Goal: Transaction & Acquisition: Book appointment/travel/reservation

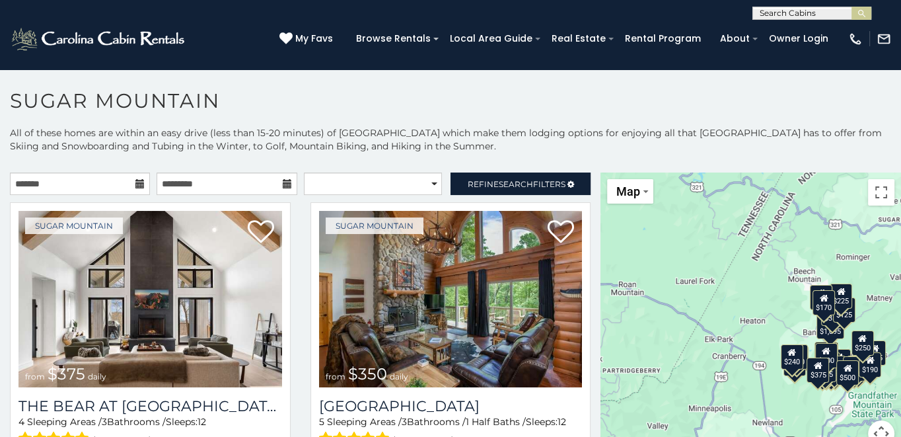
click at [135, 183] on icon at bounding box center [139, 183] width 9 height 9
click at [101, 181] on input "text" at bounding box center [80, 183] width 140 height 22
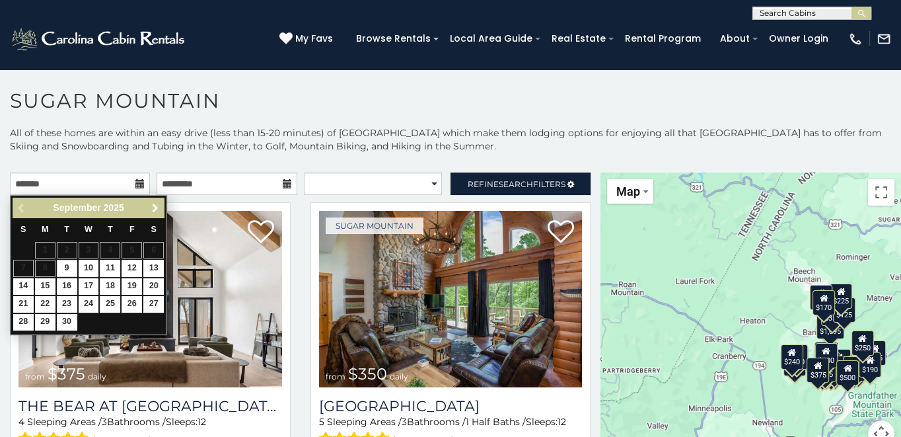
click at [158, 207] on span "Next" at bounding box center [155, 208] width 11 height 11
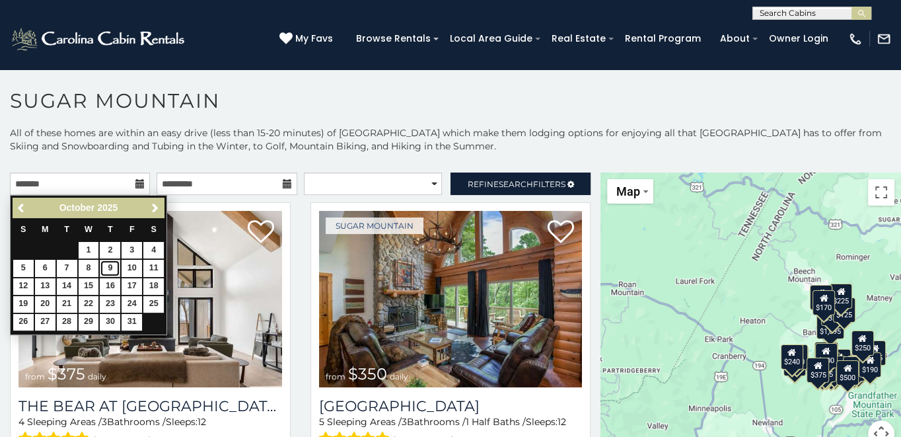
click at [110, 264] on link "9" at bounding box center [110, 268] width 20 height 17
type input "**********"
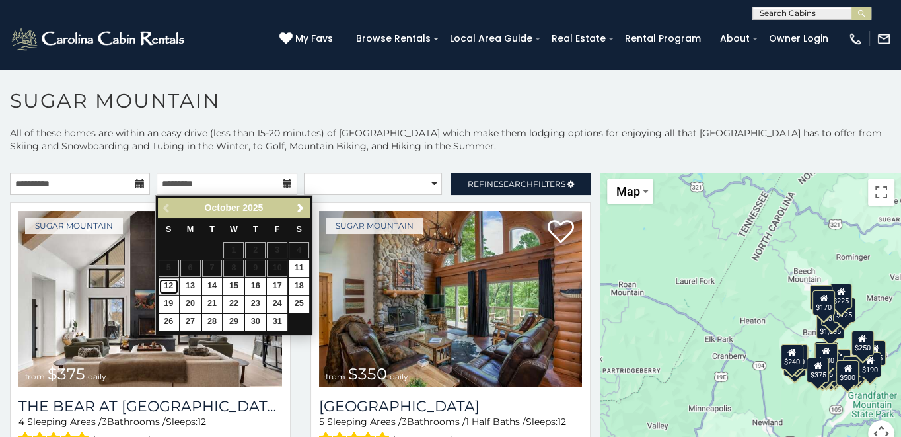
click at [170, 283] on link "12" at bounding box center [169, 286] width 20 height 17
type input "**********"
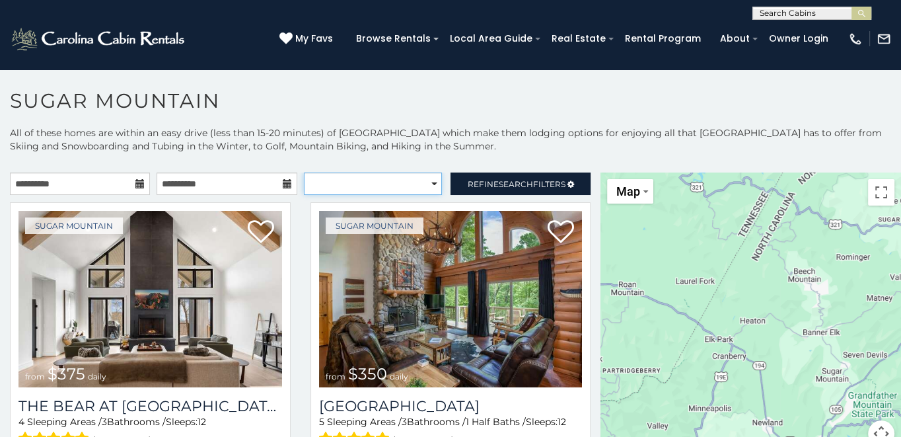
click at [304, 172] on select "**********" at bounding box center [373, 183] width 139 height 22
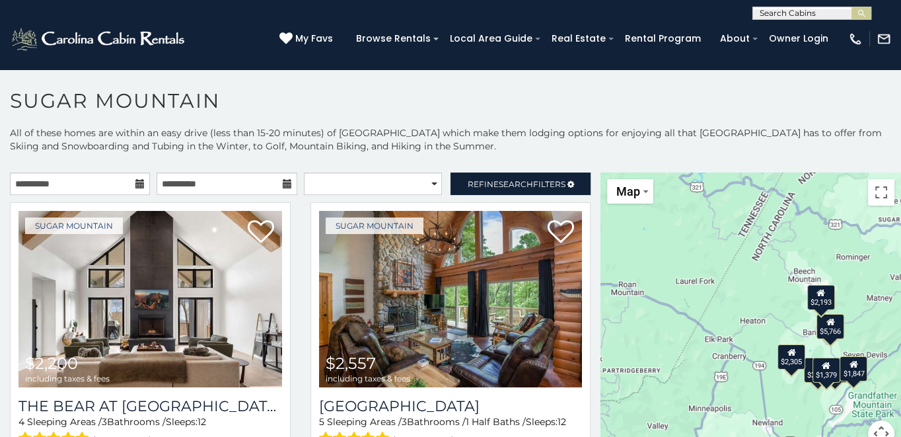
drag, startPoint x: 427, startPoint y: 183, endPoint x: 503, endPoint y: 152, distance: 82.1
click at [503, 152] on p "All of these homes are within an easy drive (less than 15-20 minutes) of Sugar …" at bounding box center [450, 146] width 901 height 40
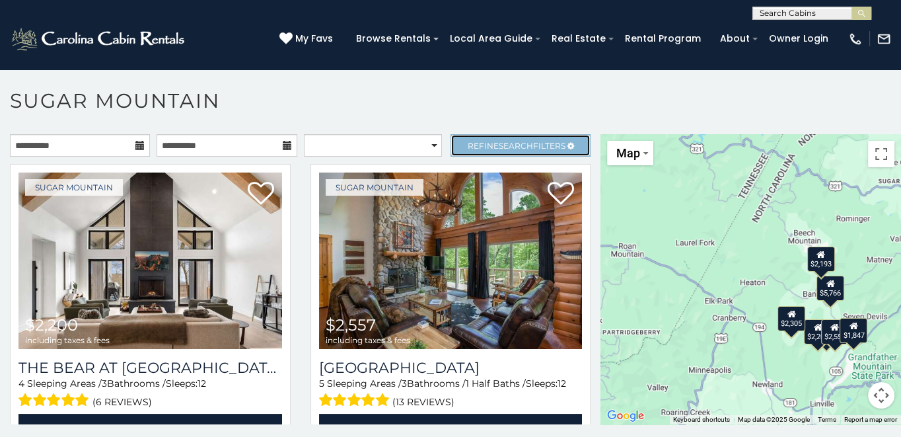
click at [509, 143] on span "Search" at bounding box center [516, 146] width 34 height 10
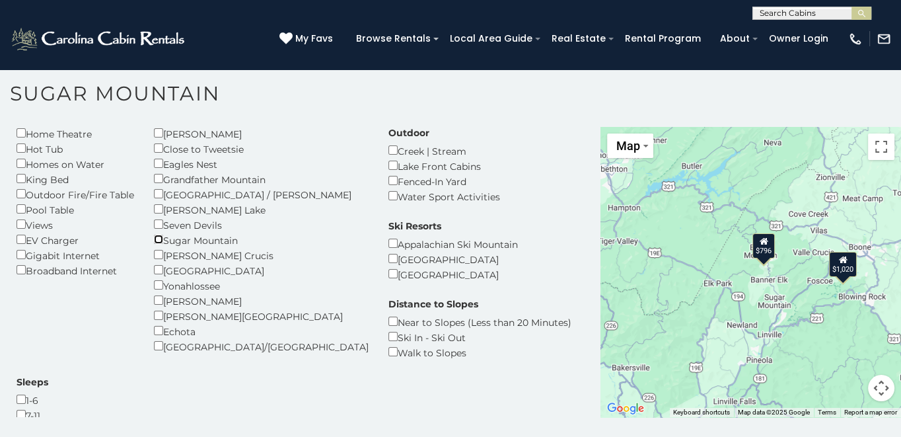
scroll to position [421, 0]
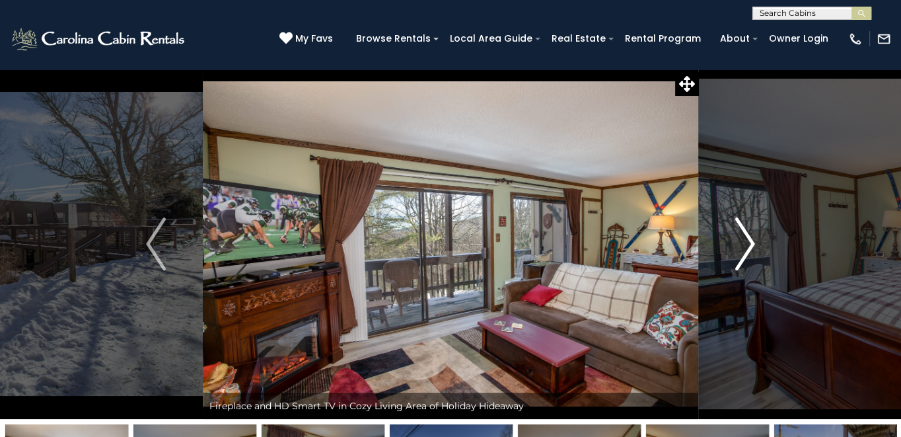
click at [745, 233] on img "Next" at bounding box center [745, 243] width 20 height 53
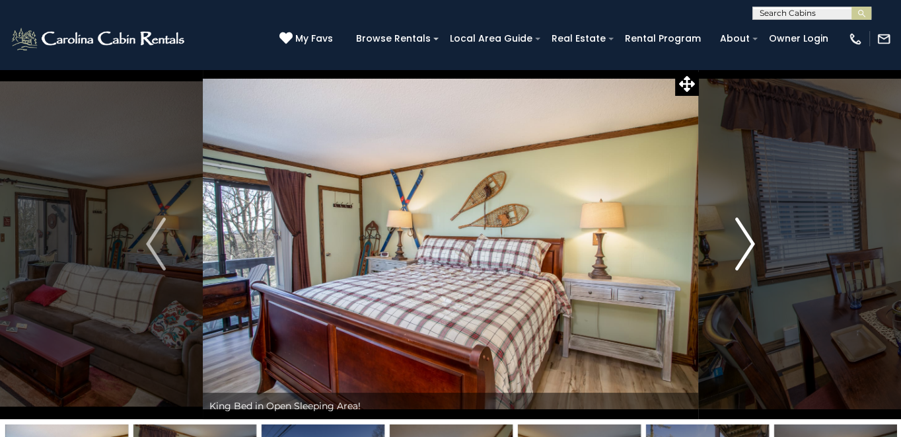
click at [745, 233] on img "Next" at bounding box center [745, 243] width 20 height 53
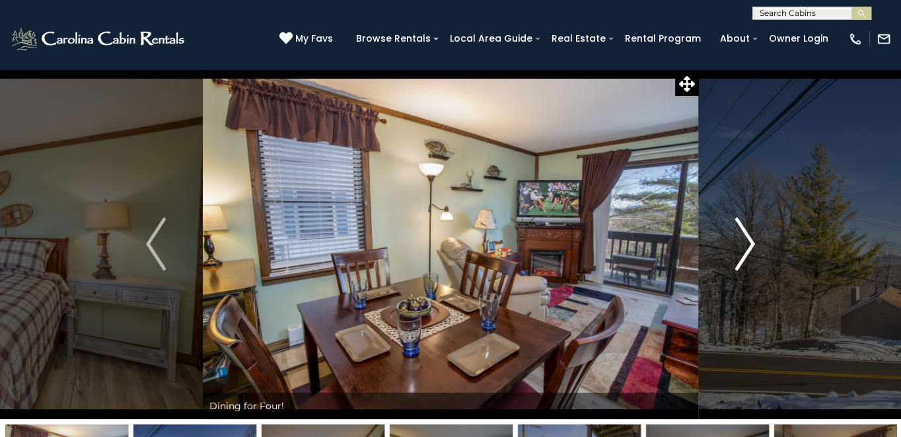
click at [745, 233] on img "Next" at bounding box center [745, 243] width 20 height 53
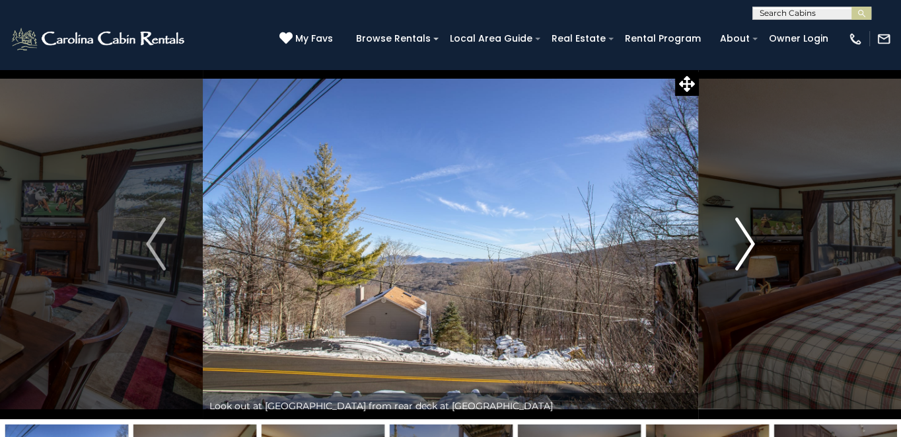
click at [745, 233] on img "Next" at bounding box center [745, 243] width 20 height 53
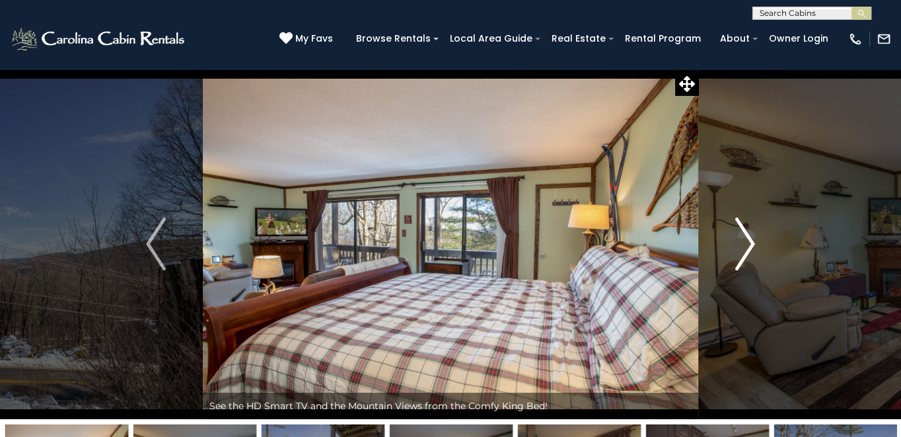
click at [745, 233] on img "Next" at bounding box center [745, 243] width 20 height 53
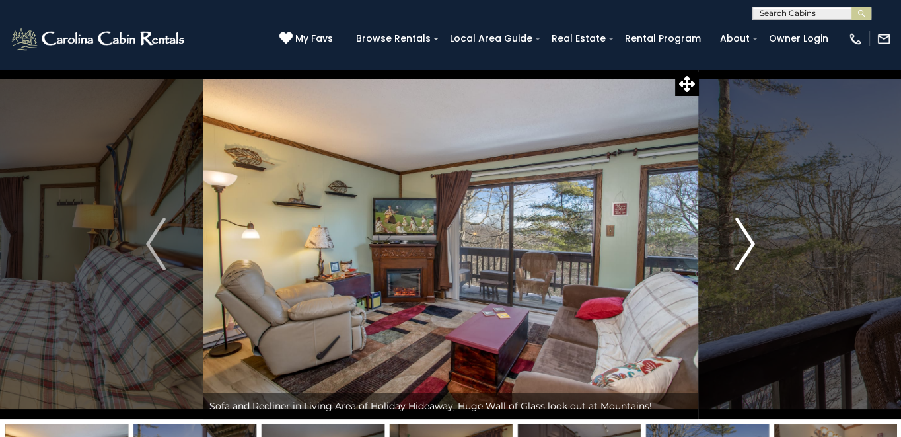
click at [745, 233] on img "Next" at bounding box center [745, 243] width 20 height 53
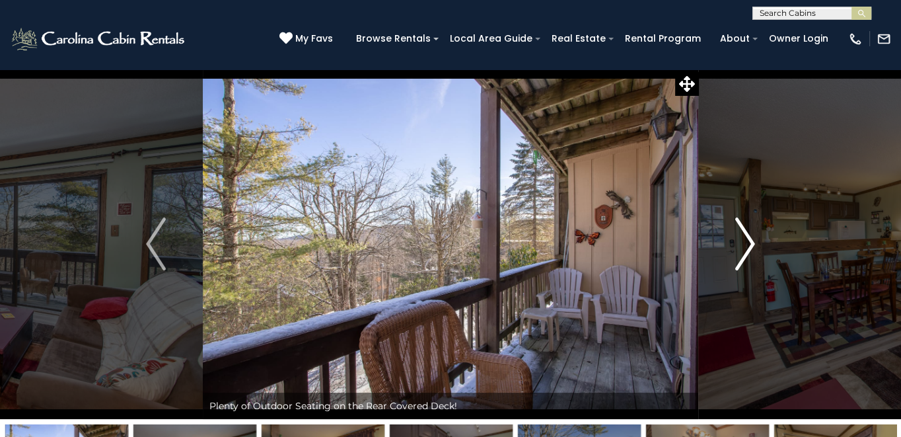
click at [745, 233] on img "Next" at bounding box center [745, 243] width 20 height 53
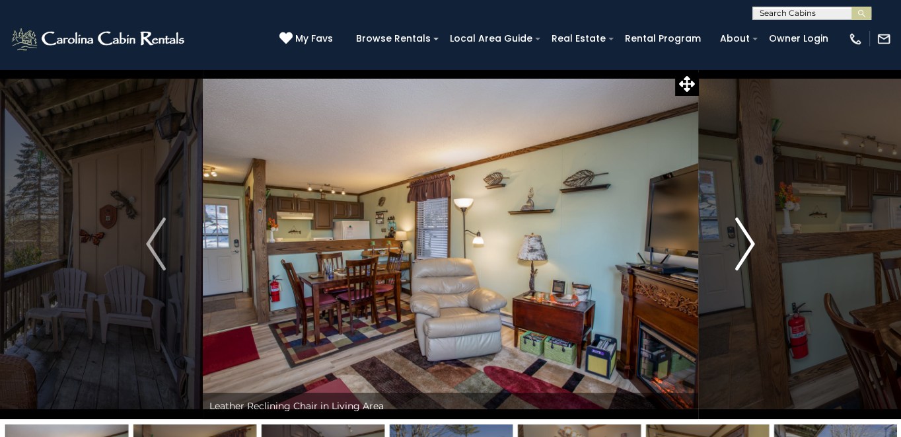
click at [745, 233] on img "Next" at bounding box center [745, 243] width 20 height 53
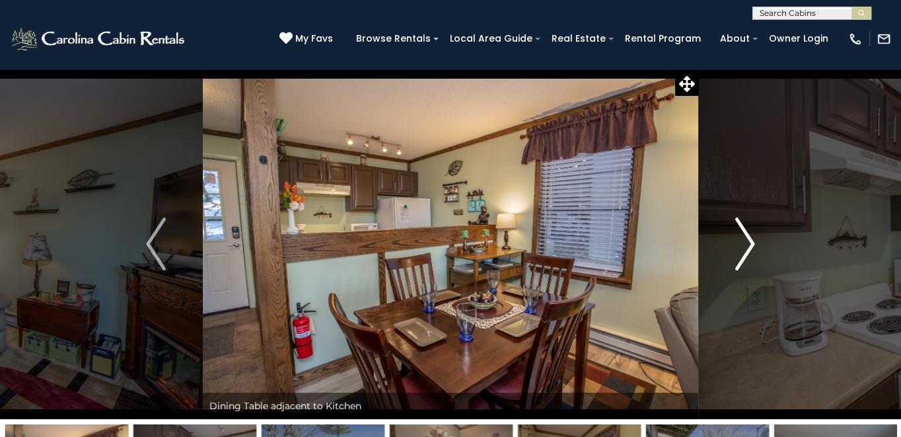
click at [745, 233] on img "Next" at bounding box center [745, 243] width 20 height 53
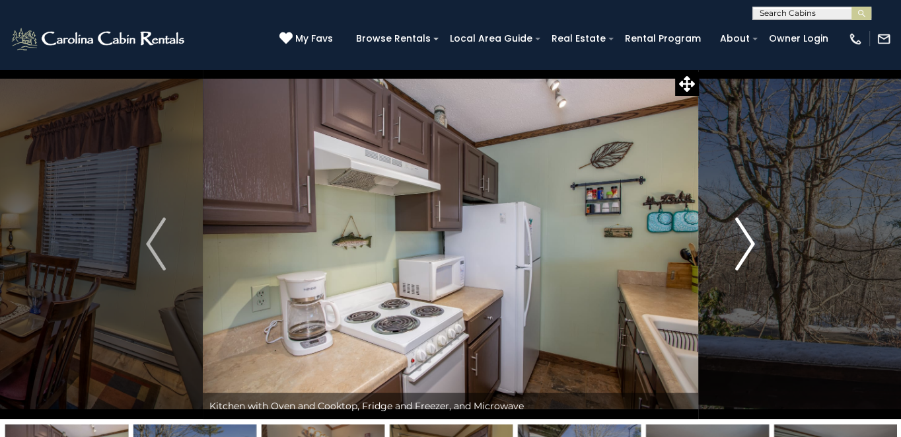
click at [745, 233] on img "Next" at bounding box center [745, 243] width 20 height 53
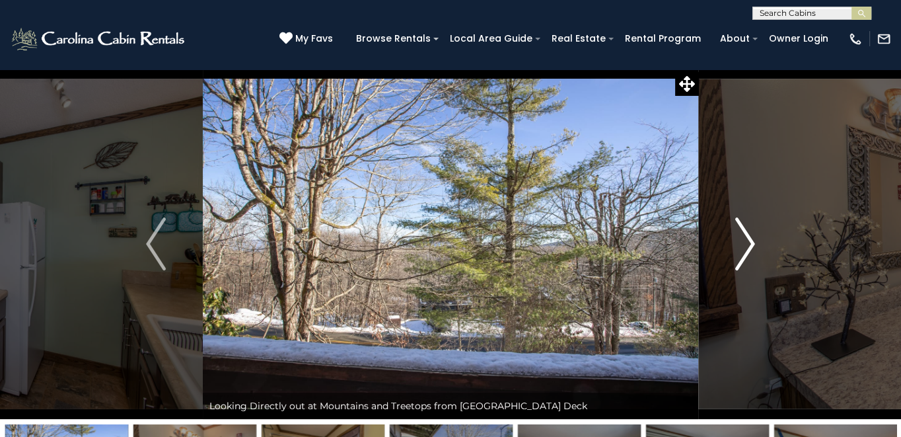
click at [745, 233] on img "Next" at bounding box center [745, 243] width 20 height 53
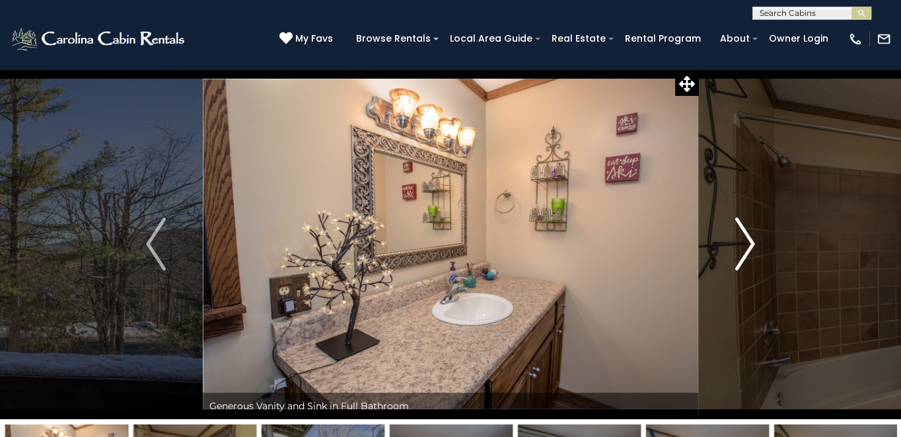
click at [745, 233] on img "Next" at bounding box center [745, 243] width 20 height 53
